Goal: Communication & Community: Answer question/provide support

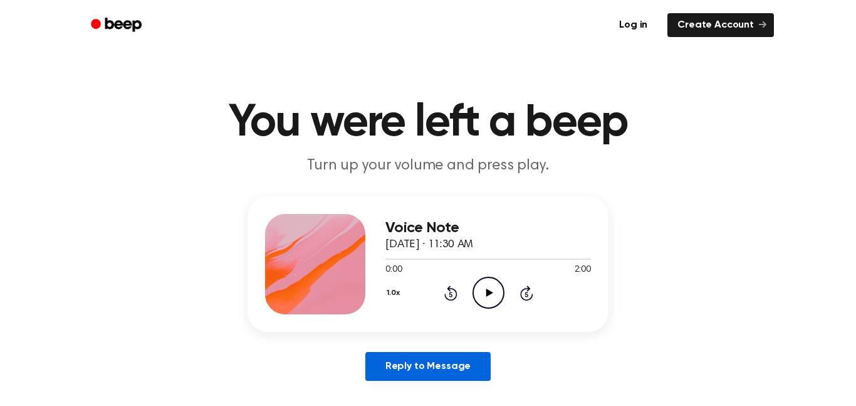
click at [436, 362] on link "Reply to Message" at bounding box center [427, 366] width 125 height 29
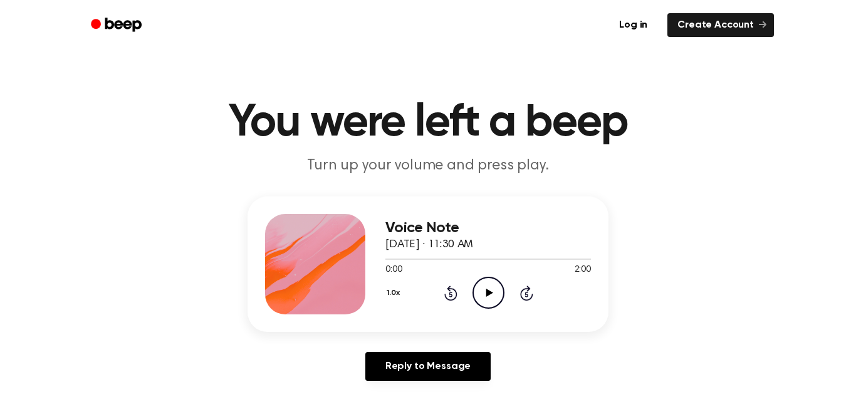
click at [493, 287] on icon "Play Audio" at bounding box center [489, 292] width 32 height 32
click at [489, 297] on icon "Pause Audio" at bounding box center [489, 292] width 32 height 32
click at [451, 291] on icon "Rewind 5 seconds" at bounding box center [451, 293] width 14 height 16
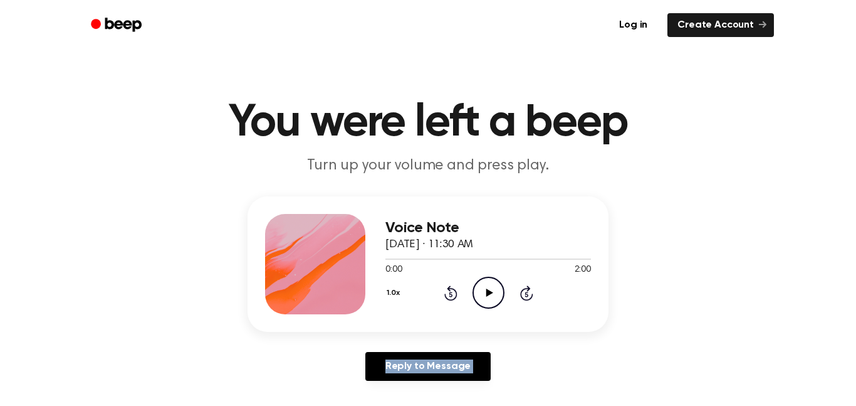
click at [451, 291] on icon "Rewind 5 seconds" at bounding box center [451, 293] width 14 height 16
click at [494, 296] on icon "Play Audio" at bounding box center [489, 292] width 32 height 32
click at [488, 296] on icon "Pause Audio" at bounding box center [489, 292] width 32 height 32
click at [489, 310] on div "Voice Note September 9, 2024 · 11:30 AM 0:14 2:00 Your browser does not support…" at bounding box center [489, 264] width 206 height 100
click at [492, 286] on icon "Play Audio" at bounding box center [489, 292] width 32 height 32
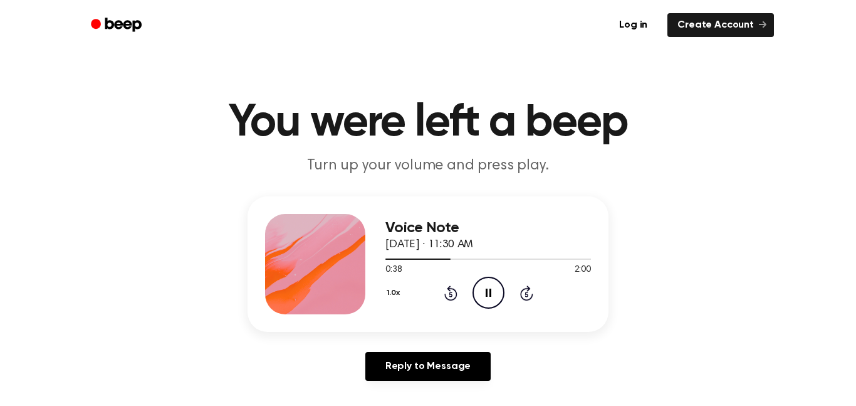
click at [451, 292] on icon at bounding box center [450, 294] width 3 height 5
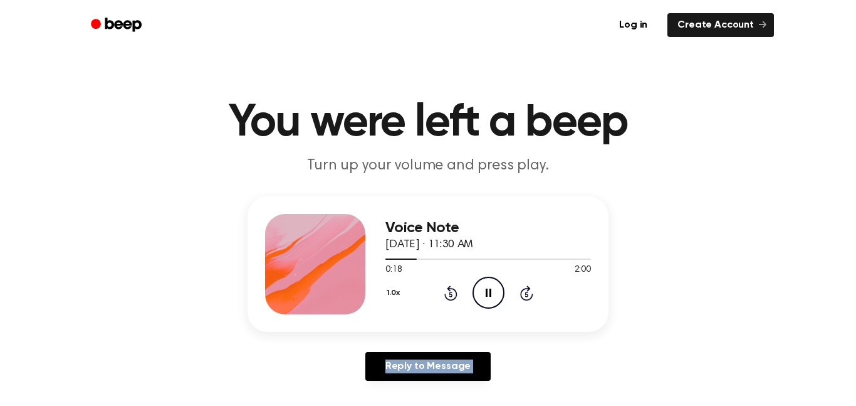
click at [451, 292] on icon at bounding box center [450, 294] width 3 height 5
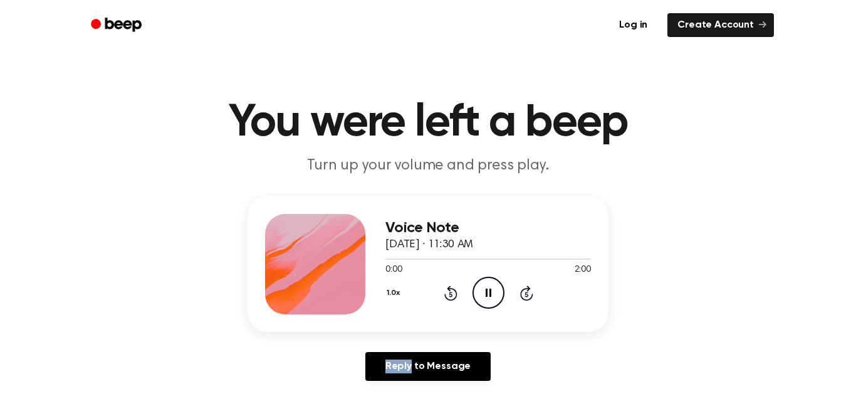
click at [451, 292] on icon at bounding box center [450, 294] width 3 height 5
click at [157, 367] on div "Voice Note September 9, 2024 · 11:30 AM 0:08 2:00 Your browser does not support…" at bounding box center [428, 293] width 826 height 194
click at [481, 285] on icon "Pause Audio" at bounding box center [489, 292] width 32 height 32
click at [495, 286] on icon "Play Audio" at bounding box center [489, 292] width 32 height 32
click at [456, 290] on icon at bounding box center [450, 292] width 13 height 15
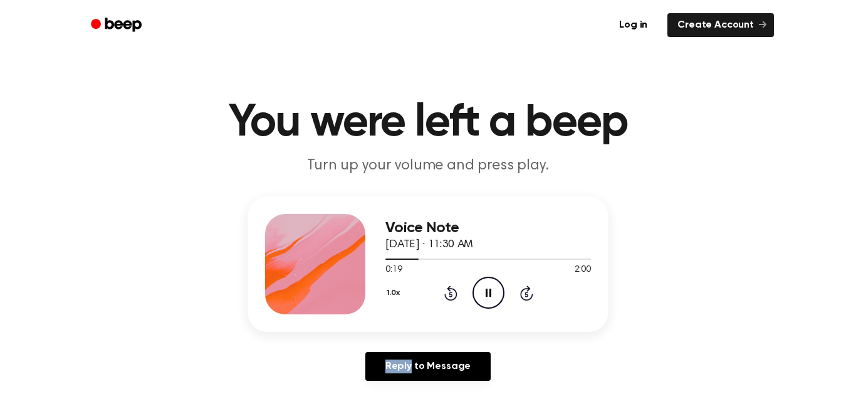
click at [456, 291] on icon at bounding box center [450, 292] width 13 height 15
click at [450, 290] on icon at bounding box center [450, 292] width 13 height 15
click at [451, 290] on icon "Rewind 5 seconds" at bounding box center [451, 293] width 14 height 16
click at [527, 295] on icon at bounding box center [526, 294] width 3 height 5
click at [448, 290] on icon at bounding box center [450, 292] width 13 height 15
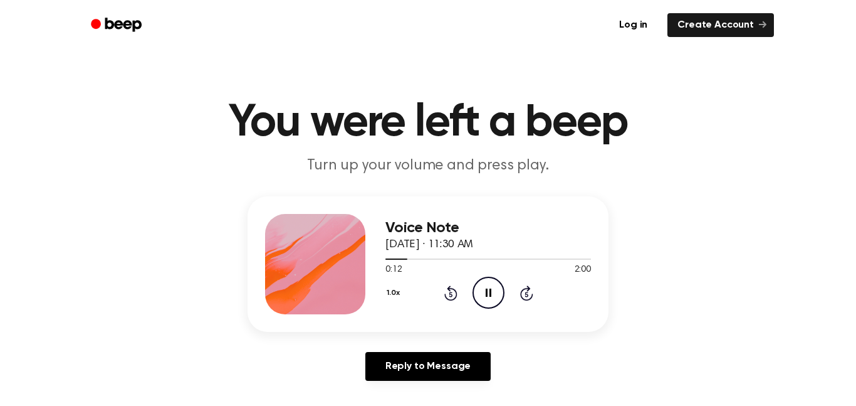
click at [448, 290] on icon at bounding box center [450, 292] width 13 height 15
click at [525, 293] on icon "Skip 5 seconds" at bounding box center [527, 293] width 14 height 16
click at [448, 285] on icon "Rewind 5 seconds" at bounding box center [451, 293] width 14 height 16
drag, startPoint x: 404, startPoint y: 256, endPoint x: 381, endPoint y: 258, distance: 22.6
click at [381, 258] on div "Voice Note September 9, 2024 · 11:30 AM 0:13 2:00 Your browser does not support…" at bounding box center [428, 263] width 361 height 135
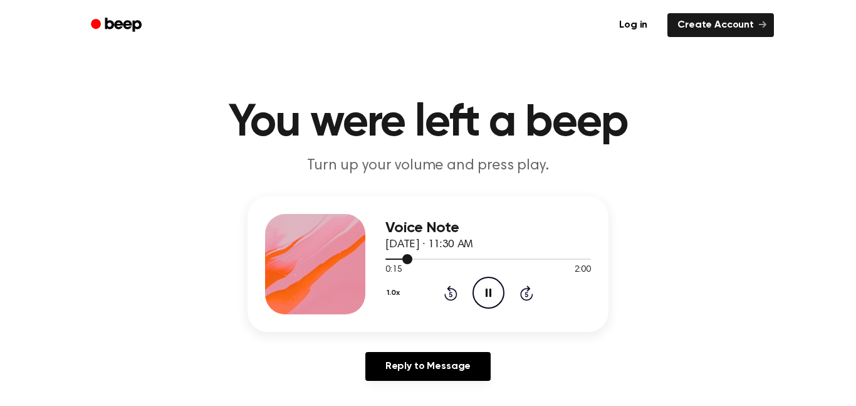
click at [395, 261] on div at bounding box center [489, 258] width 206 height 10
click at [445, 286] on icon "Rewind 5 seconds" at bounding box center [451, 293] width 14 height 16
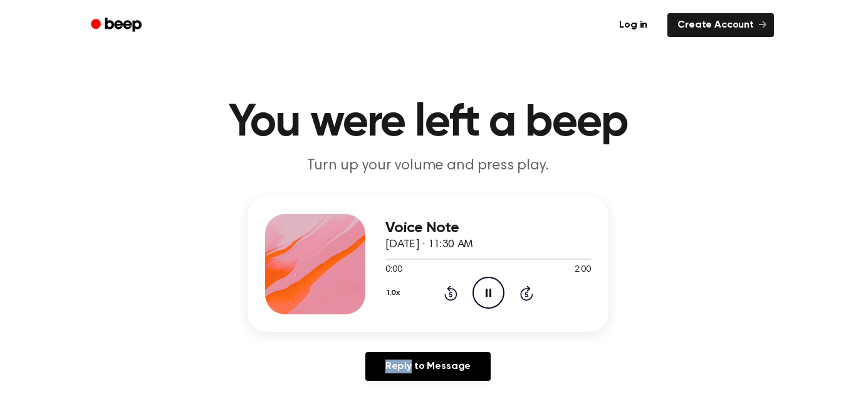
click at [445, 286] on icon "Rewind 5 seconds" at bounding box center [451, 293] width 14 height 16
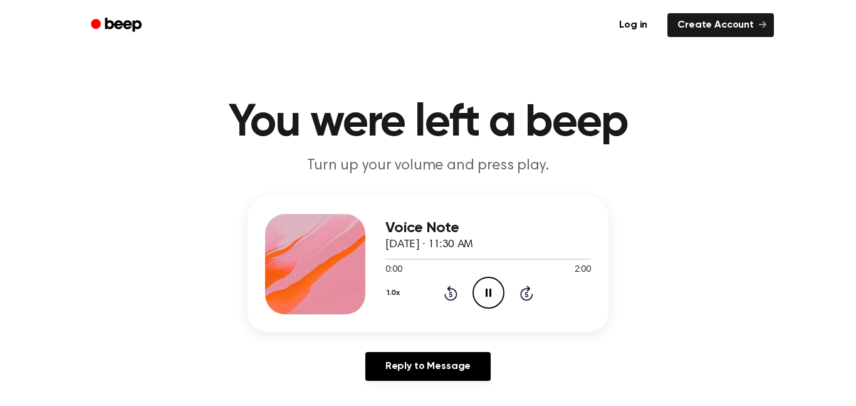
click at [445, 286] on icon "Rewind 5 seconds" at bounding box center [451, 293] width 14 height 16
click at [302, 266] on div at bounding box center [315, 264] width 100 height 100
click at [451, 292] on icon at bounding box center [450, 294] width 3 height 5
click at [450, 291] on icon at bounding box center [450, 292] width 13 height 15
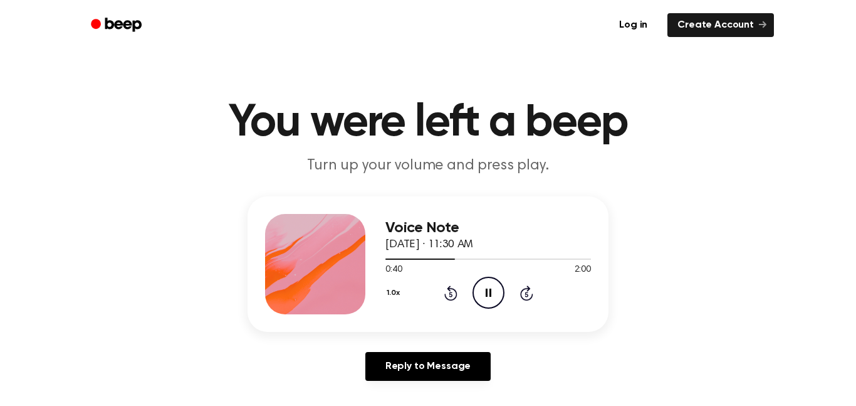
click at [451, 291] on icon "Rewind 5 seconds" at bounding box center [451, 293] width 14 height 16
click at [480, 300] on icon "Pause Audio" at bounding box center [489, 292] width 32 height 32
click at [506, 294] on div "1.0x Rewind 5 seconds Play Audio Skip 5 seconds" at bounding box center [489, 292] width 206 height 32
click at [496, 295] on icon "Play Audio" at bounding box center [489, 292] width 32 height 32
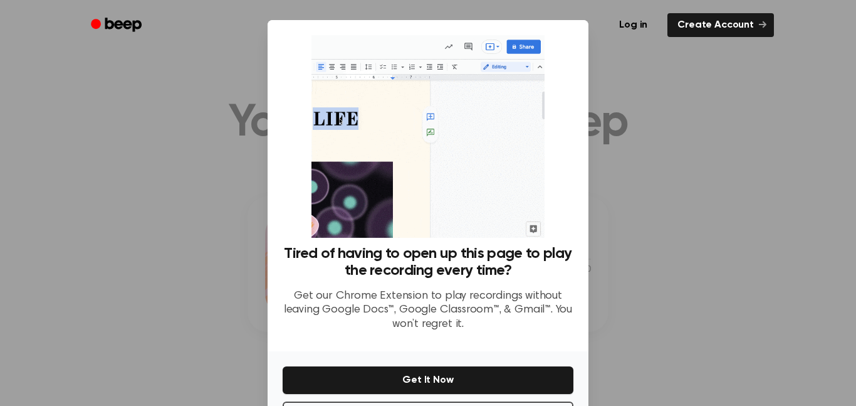
click at [708, 126] on div at bounding box center [428, 203] width 856 height 406
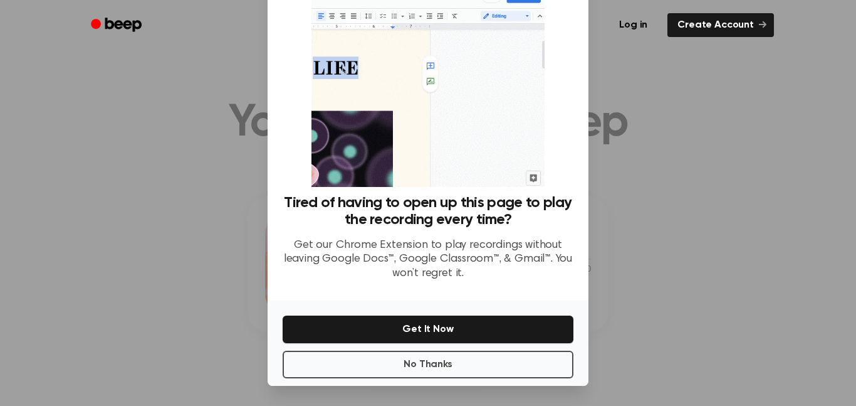
scroll to position [50, 0]
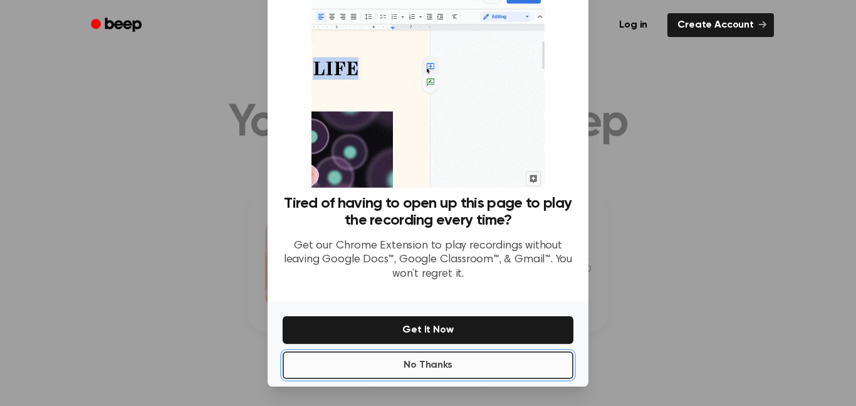
click at [499, 369] on button "No Thanks" at bounding box center [428, 365] width 291 height 28
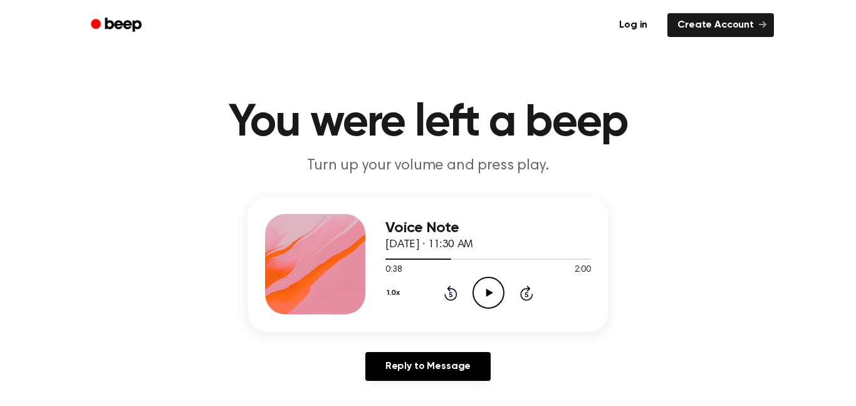
click at [490, 302] on icon "Play Audio" at bounding box center [489, 292] width 32 height 32
click at [493, 290] on icon "Pause Audio" at bounding box center [489, 292] width 32 height 32
click at [452, 297] on icon "Rewind 5 seconds" at bounding box center [451, 293] width 14 height 16
click at [496, 285] on icon "Play Audio" at bounding box center [489, 292] width 32 height 32
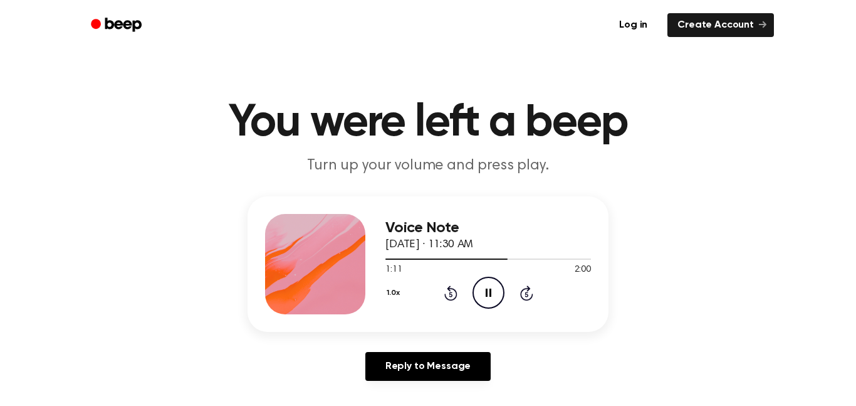
click at [480, 295] on icon "Pause Audio" at bounding box center [489, 292] width 32 height 32
